Goal: Task Accomplishment & Management: Manage account settings

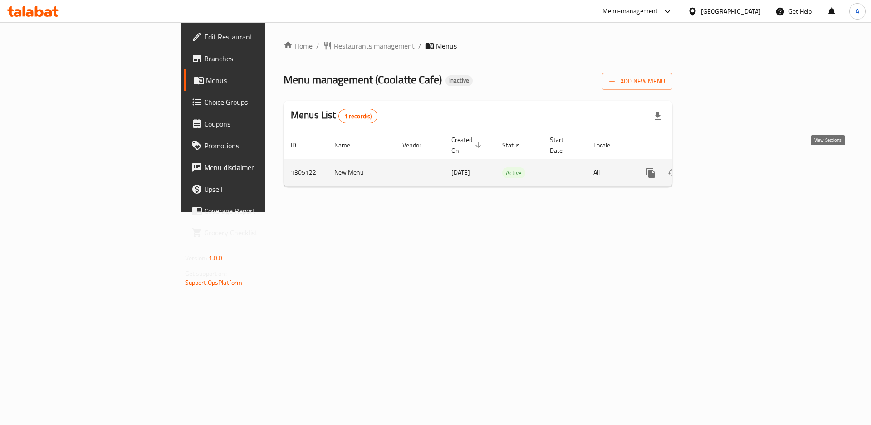
click at [720, 169] on icon "enhanced table" at bounding box center [716, 173] width 8 height 8
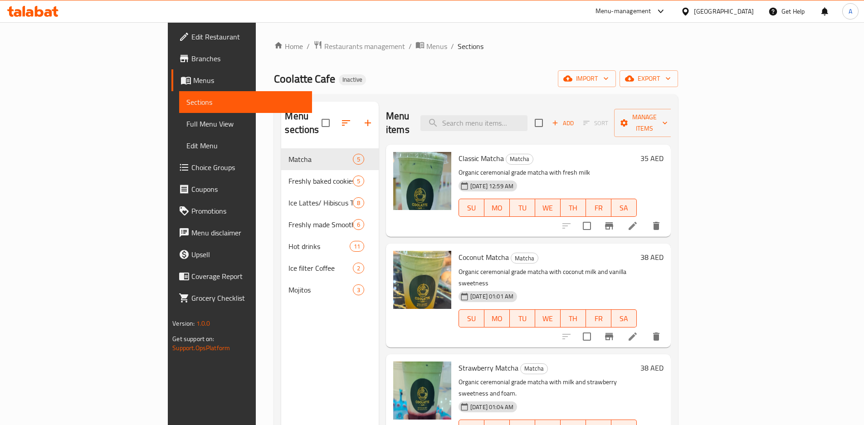
click at [722, 13] on div "[GEOGRAPHIC_DATA]" at bounding box center [724, 11] width 60 height 10
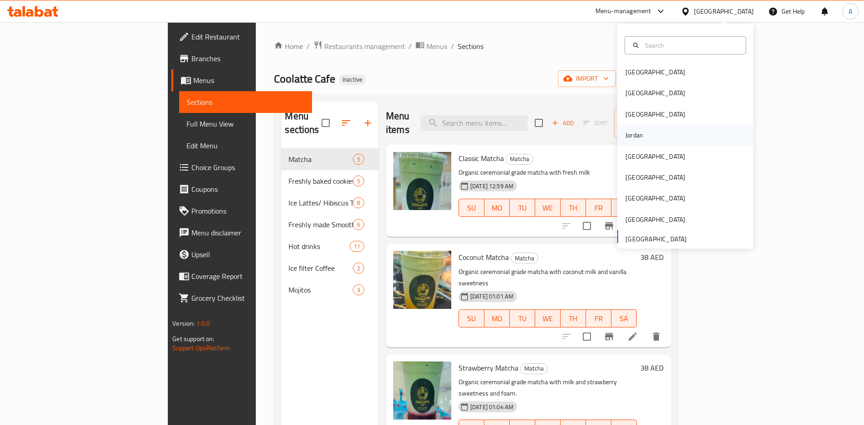
click at [639, 141] on div "Jordan" at bounding box center [634, 135] width 32 height 21
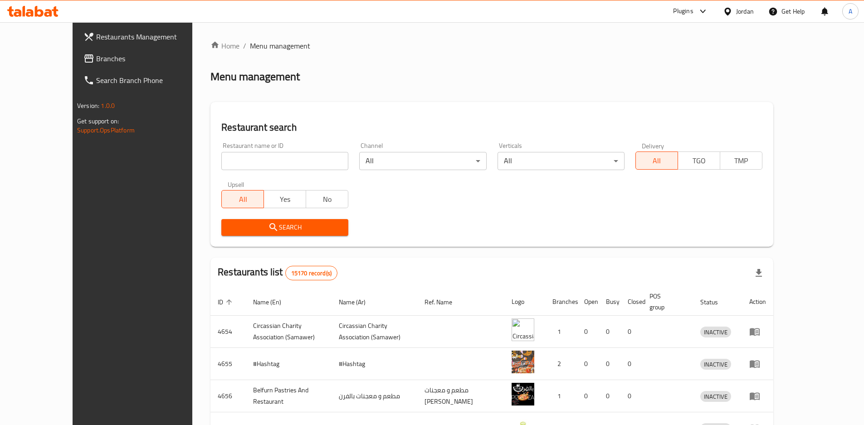
click at [630, 141] on div "Verticals All ​" at bounding box center [561, 156] width 138 height 39
click at [84, 63] on icon at bounding box center [88, 58] width 9 height 8
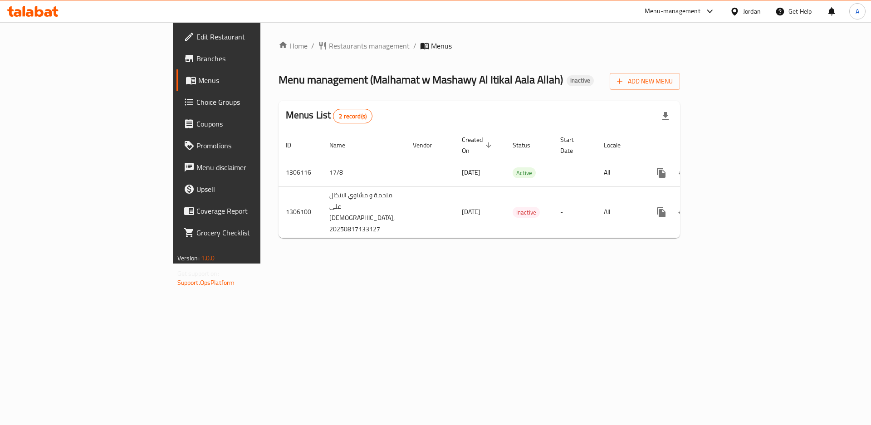
click at [624, 254] on div "Home / Restaurants management / Menus Menu management ( Malhamat w Mashawy Al I…" at bounding box center [479, 142] width 438 height 241
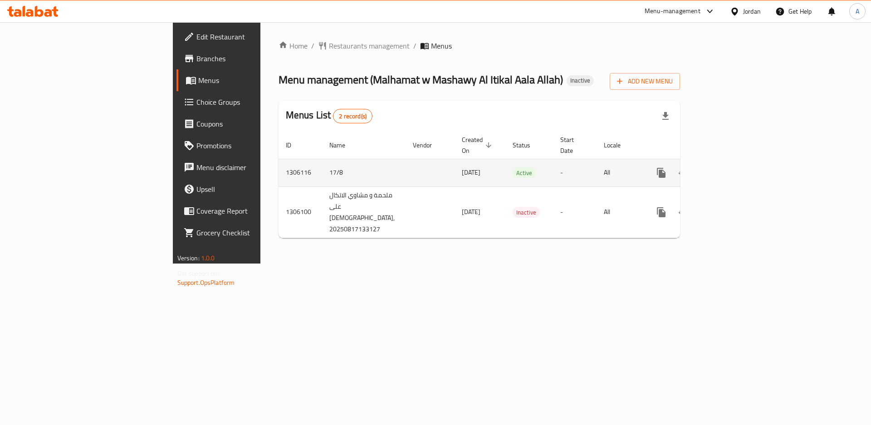
click at [732, 167] on icon "enhanced table" at bounding box center [726, 172] width 11 height 11
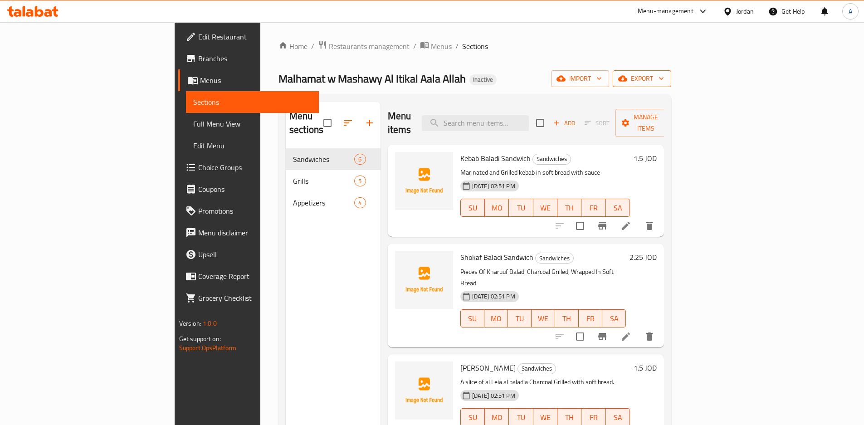
click at [664, 84] on span "export" at bounding box center [642, 78] width 44 height 11
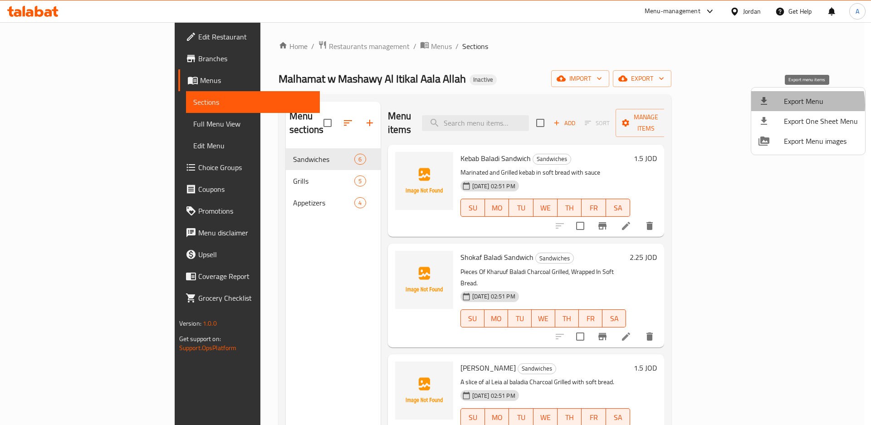
click at [789, 105] on span "Export Menu" at bounding box center [821, 101] width 74 height 11
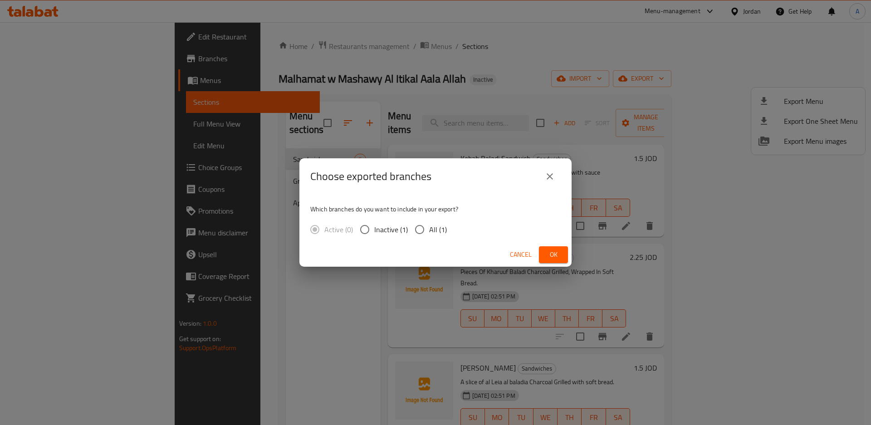
click at [437, 231] on span "All (1)" at bounding box center [438, 229] width 18 height 11
click at [429, 231] on input "All (1)" at bounding box center [419, 229] width 19 height 19
radio input "true"
click at [561, 252] on button "Ok" at bounding box center [553, 254] width 29 height 17
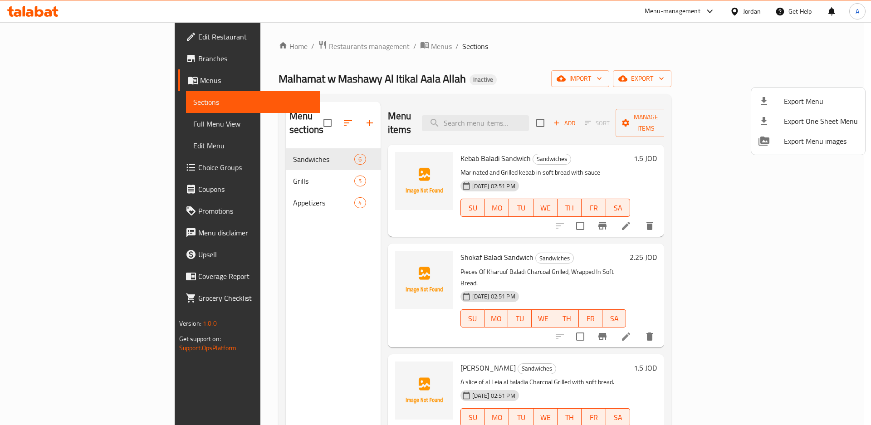
click at [277, 122] on div at bounding box center [435, 212] width 871 height 425
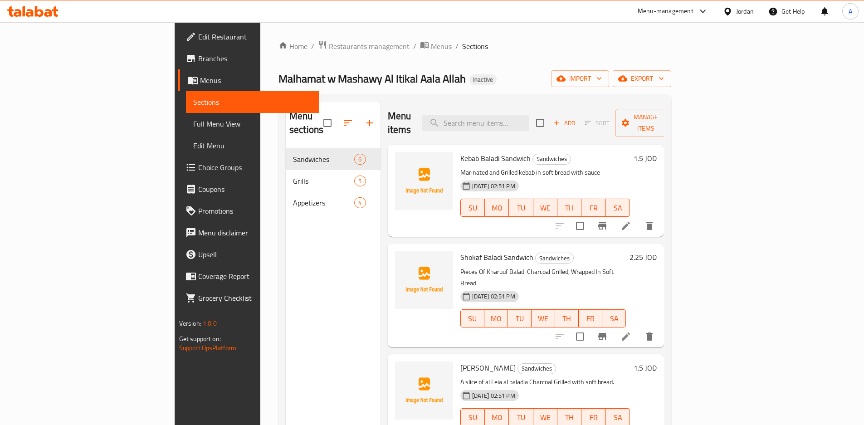
click at [318, 117] on input "checkbox" at bounding box center [327, 122] width 19 height 19
checkbox input "true"
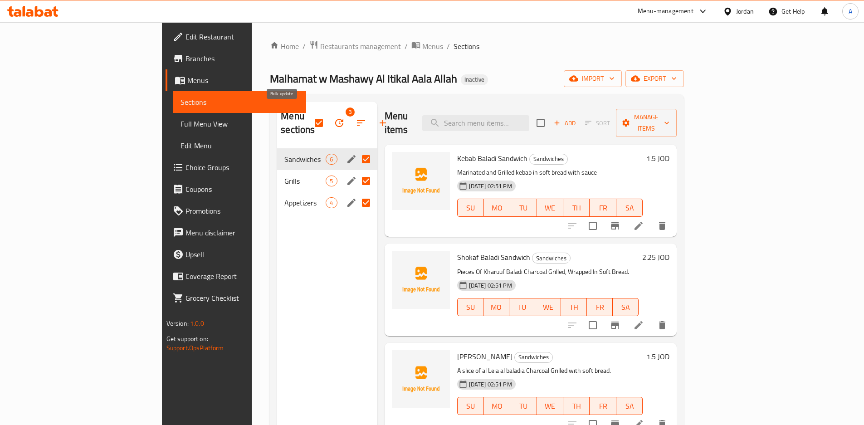
click at [334, 119] on icon "button" at bounding box center [339, 122] width 11 height 11
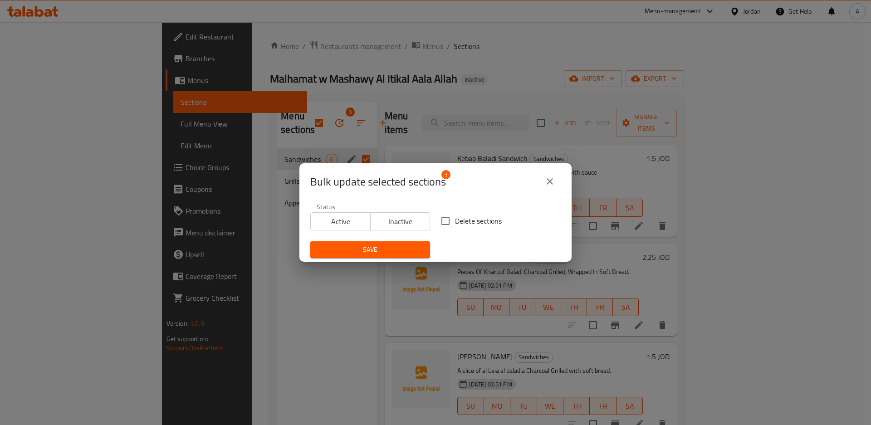
click at [475, 229] on label "Delete sections" at bounding box center [469, 220] width 66 height 19
click at [455, 229] on input "Delete sections" at bounding box center [445, 220] width 19 height 19
checkbox input "true"
click at [416, 242] on button "Save" at bounding box center [370, 249] width 120 height 17
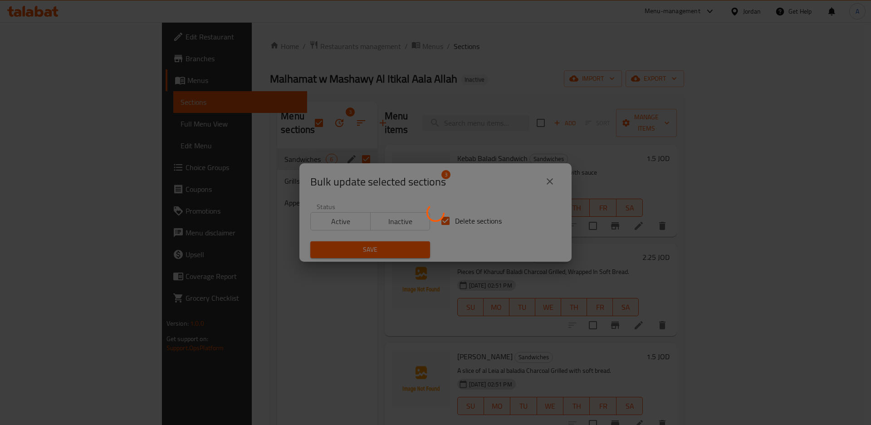
checkbox input "false"
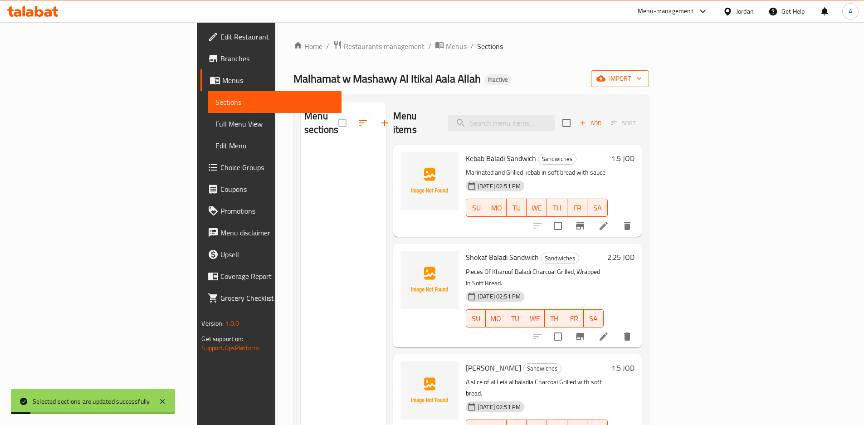
click at [642, 78] on span "import" at bounding box center [620, 78] width 44 height 11
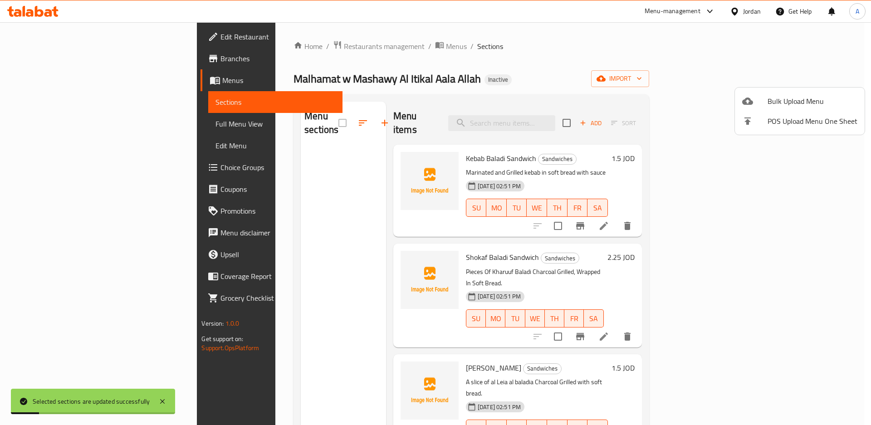
click at [797, 100] on span "Bulk Upload Menu" at bounding box center [813, 101] width 90 height 11
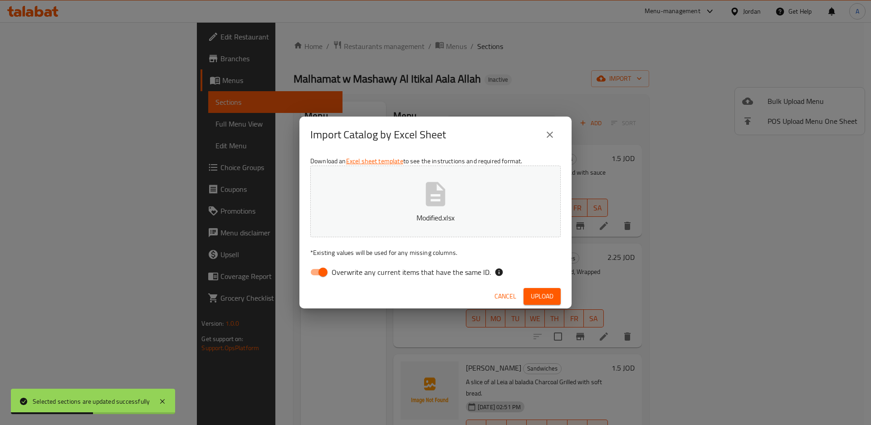
click at [465, 270] on span "Overwrite any current items that have the same ID." at bounding box center [411, 272] width 159 height 11
click at [349, 270] on input "Overwrite any current items that have the same ID." at bounding box center [323, 272] width 52 height 17
checkbox input "false"
click at [553, 298] on span "Upload" at bounding box center [542, 296] width 23 height 11
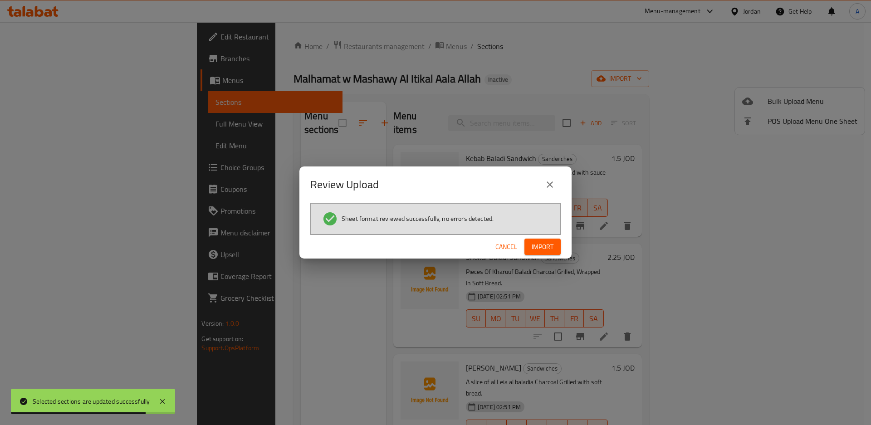
click at [541, 248] on span "Import" at bounding box center [543, 246] width 22 height 11
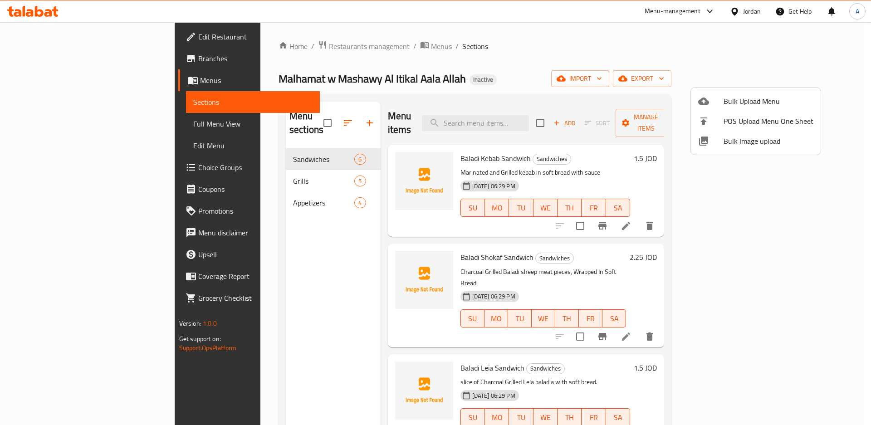
click at [782, 99] on span "Bulk Upload Menu" at bounding box center [769, 101] width 90 height 11
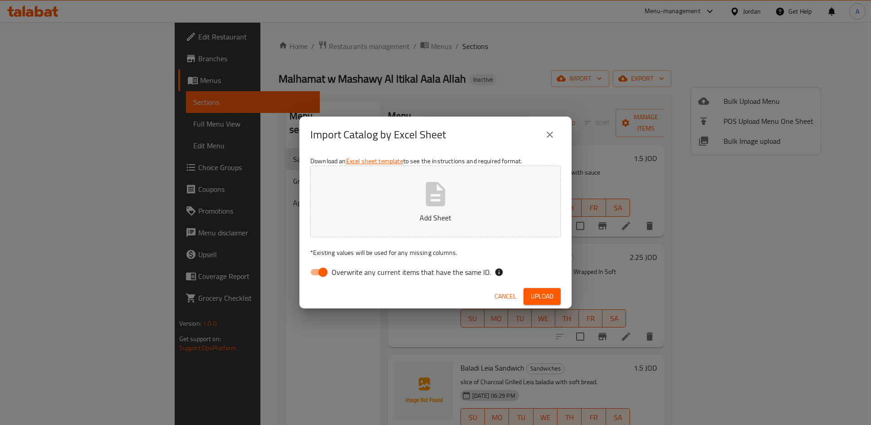
click at [500, 299] on span "Cancel" at bounding box center [505, 296] width 22 height 11
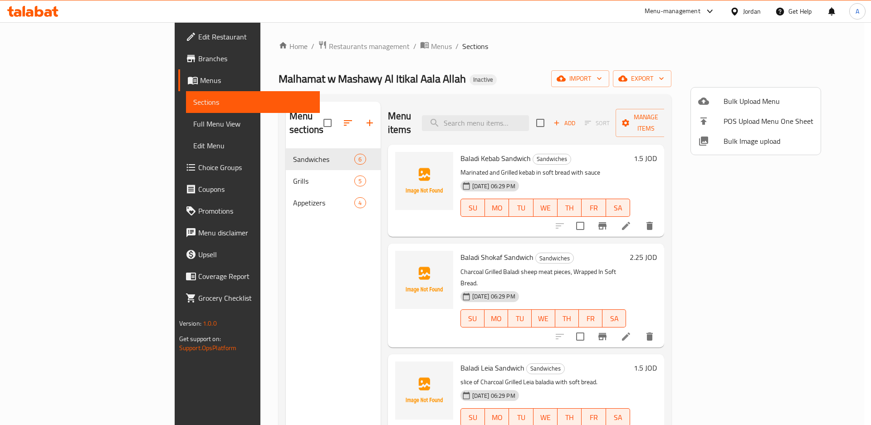
click at [803, 75] on div at bounding box center [435, 212] width 871 height 425
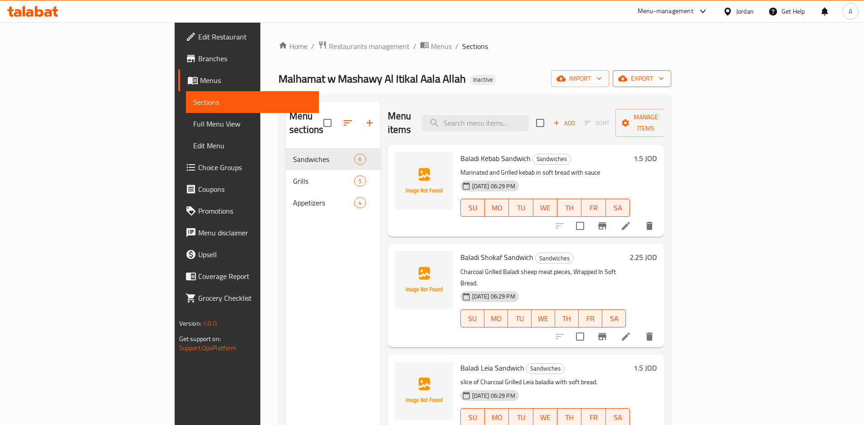
click at [664, 81] on span "export" at bounding box center [642, 78] width 44 height 11
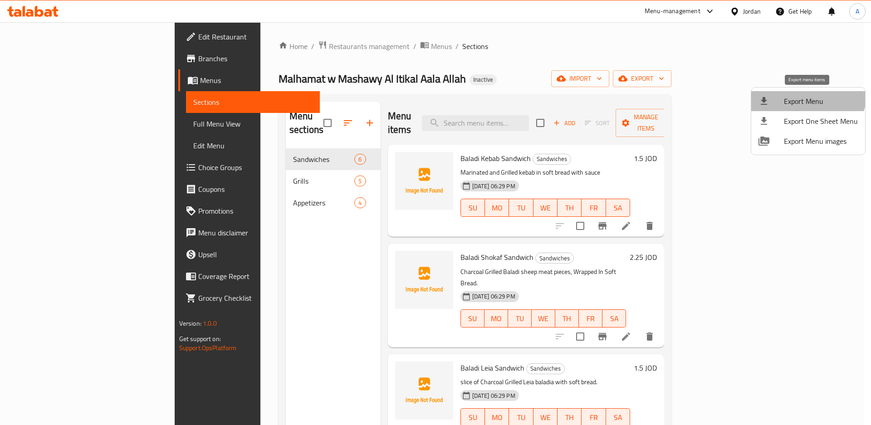
click at [804, 92] on li "Export Menu" at bounding box center [808, 101] width 114 height 20
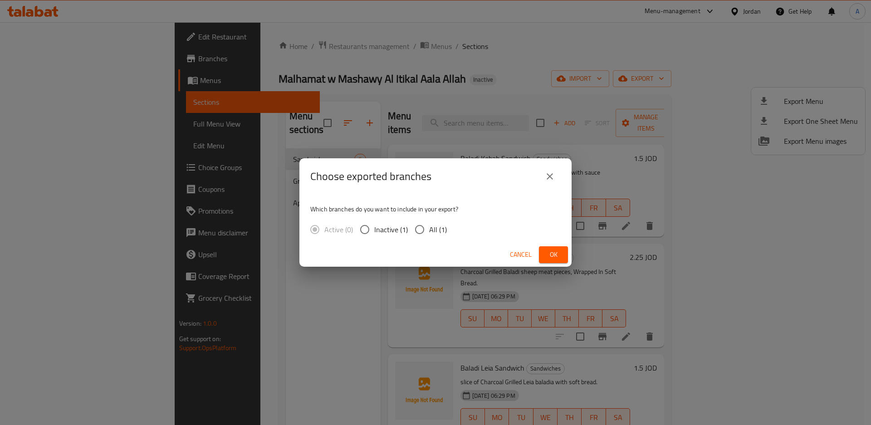
click at [435, 235] on span "All (1)" at bounding box center [438, 229] width 18 height 11
click at [437, 232] on span "All (1)" at bounding box center [438, 229] width 18 height 11
click at [429, 232] on input "All (1)" at bounding box center [419, 229] width 19 height 19
radio input "true"
click at [548, 249] on span "Ok" at bounding box center [553, 254] width 15 height 11
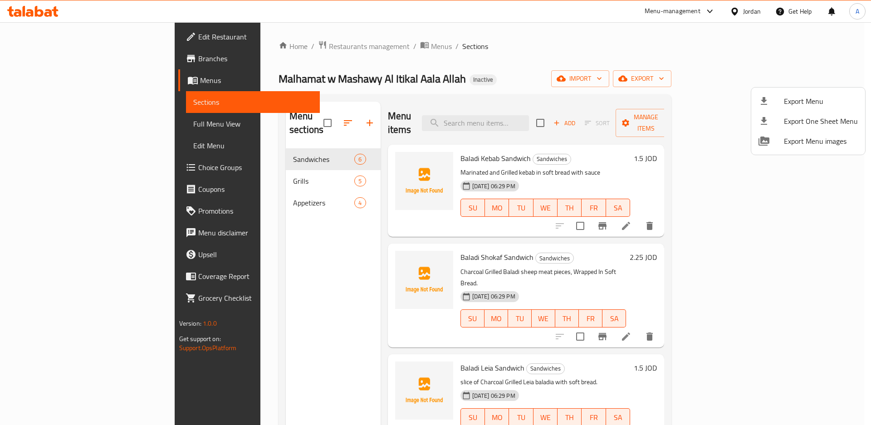
click at [474, 58] on div at bounding box center [435, 212] width 871 height 425
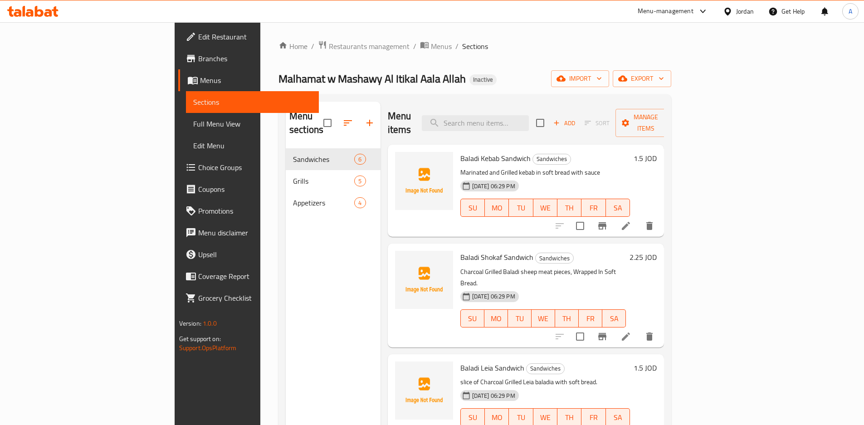
click at [193, 120] on span "Full Menu View" at bounding box center [252, 123] width 118 height 11
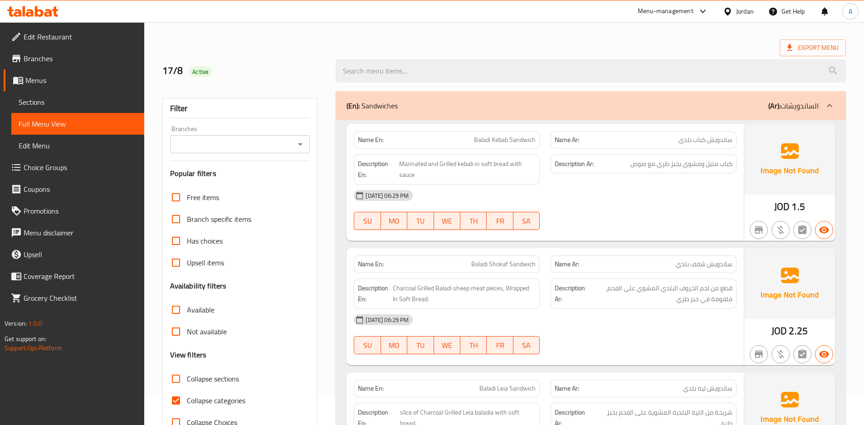
scroll to position [45, 0]
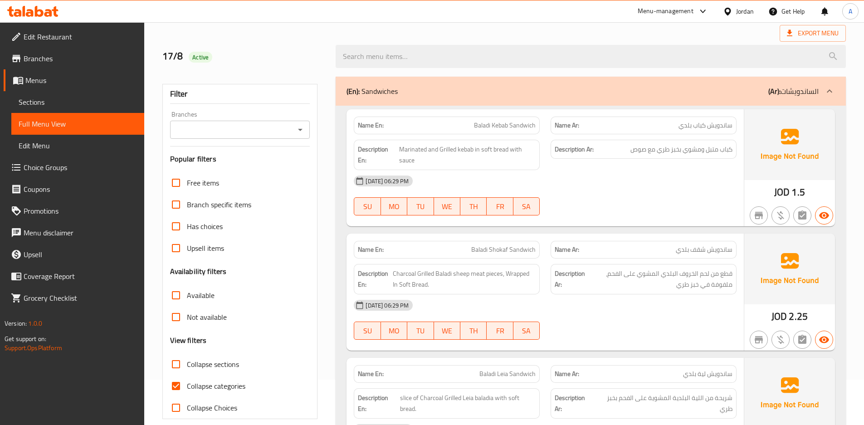
click at [173, 394] on input "Collapse categories" at bounding box center [176, 386] width 22 height 22
checkbox input "false"
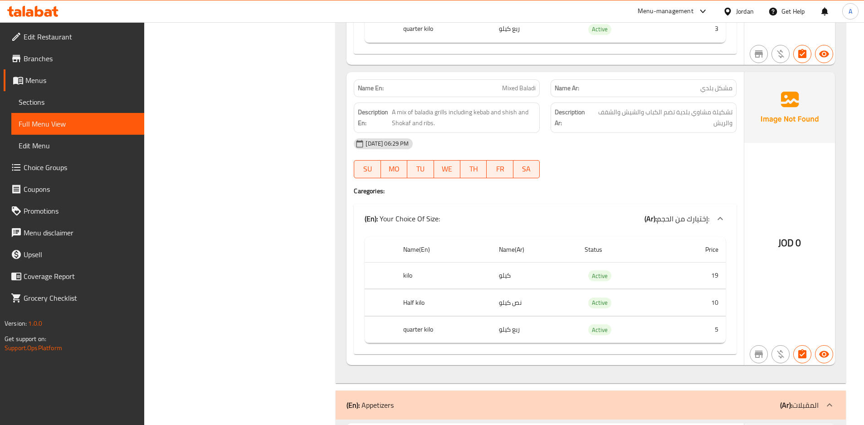
scroll to position [2106, 0]
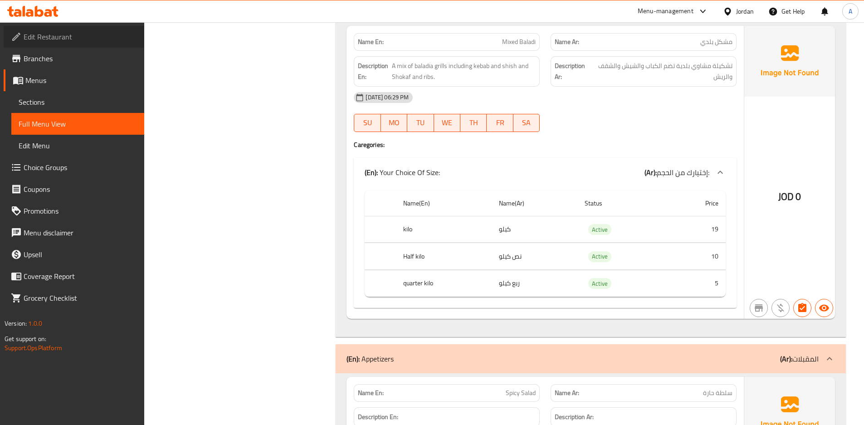
click at [36, 39] on span "Edit Restaurant" at bounding box center [80, 36] width 113 height 11
